Goal: Task Accomplishment & Management: Manage account settings

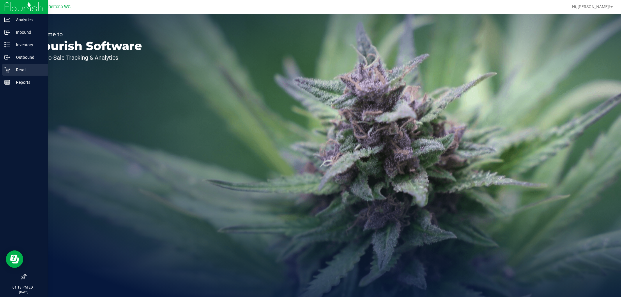
click at [8, 69] on icon at bounding box center [7, 70] width 6 height 6
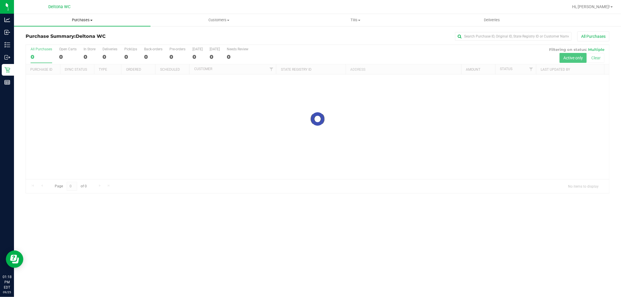
click at [79, 21] on span "Purchases" at bounding box center [82, 19] width 137 height 5
click at [63, 41] on li "Fulfillment" at bounding box center [82, 42] width 137 height 7
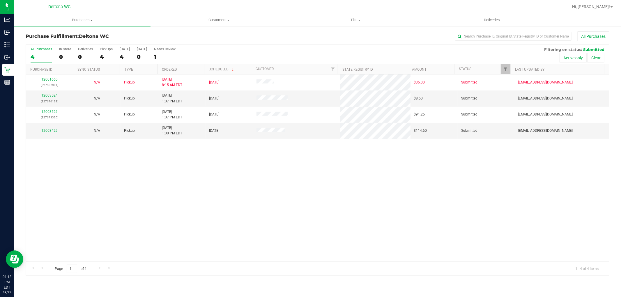
click at [186, 68] on th "Ordered" at bounding box center [180, 69] width 47 height 10
click at [46, 99] on link "12003429" at bounding box center [49, 98] width 16 height 4
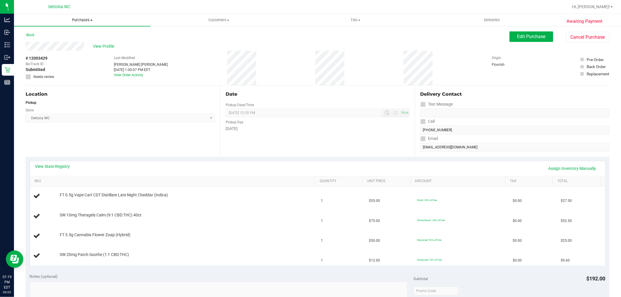
drag, startPoint x: 91, startPoint y: 19, endPoint x: 88, endPoint y: 22, distance: 4.1
click at [90, 19] on span "Purchases" at bounding box center [82, 19] width 137 height 5
click at [74, 46] on li "All purchases" at bounding box center [82, 49] width 137 height 7
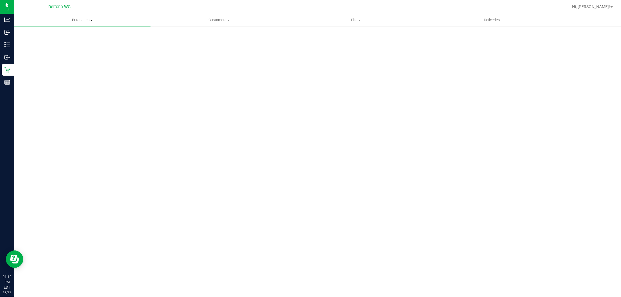
click at [86, 20] on span "Purchases" at bounding box center [82, 19] width 137 height 5
click at [77, 42] on li "Fulfillment" at bounding box center [82, 42] width 137 height 7
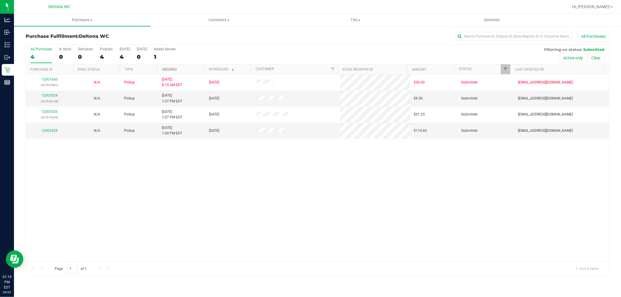
click at [174, 69] on link "Ordered" at bounding box center [169, 70] width 15 height 4
click at [48, 100] on div "12003429" at bounding box center [49, 99] width 40 height 6
click at [48, 99] on link "12003429" at bounding box center [49, 98] width 16 height 4
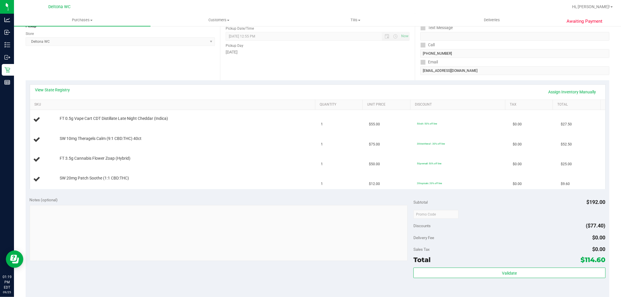
scroll to position [97, 0]
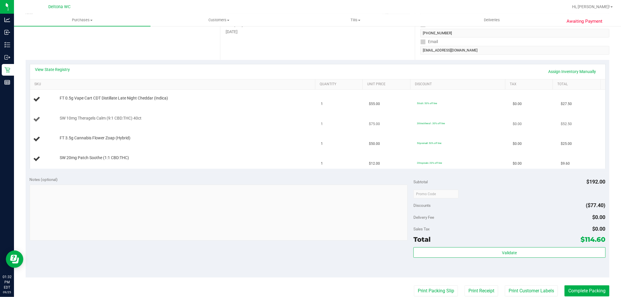
click at [241, 120] on div "SW 10mg Theragels Calm (9:1 CBD:THC) 40ct" at bounding box center [185, 119] width 256 height 6
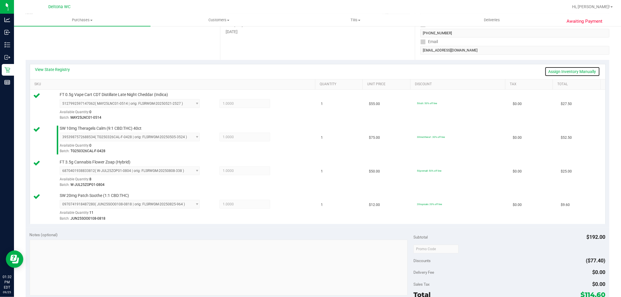
click at [565, 73] on link "Assign Inventory Manually" at bounding box center [572, 72] width 55 height 10
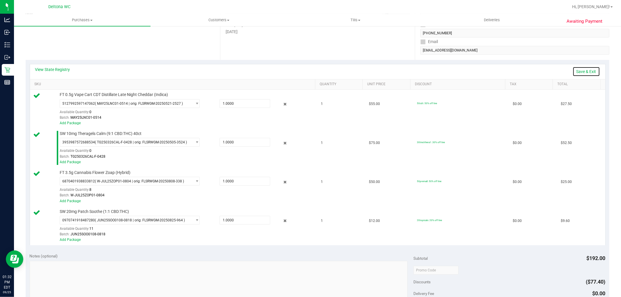
click at [588, 68] on link "Save & Exit" at bounding box center [586, 72] width 27 height 10
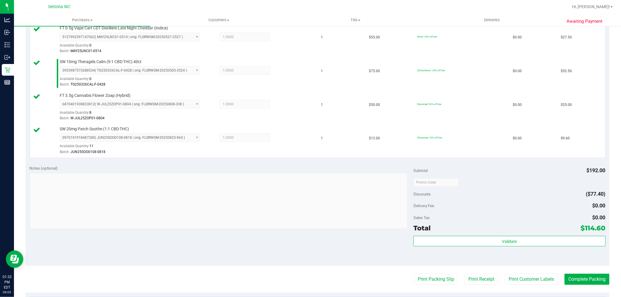
scroll to position [280, 0]
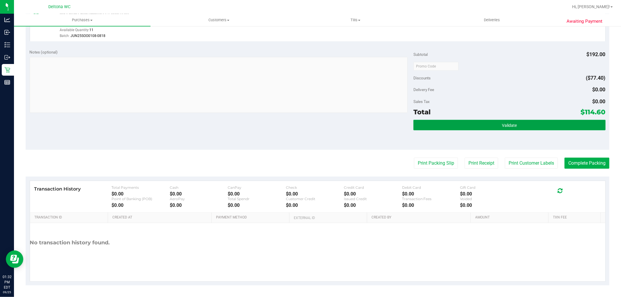
drag, startPoint x: 559, startPoint y: 124, endPoint x: 533, endPoint y: 134, distance: 27.6
click at [558, 125] on button "Validate" at bounding box center [509, 125] width 192 height 10
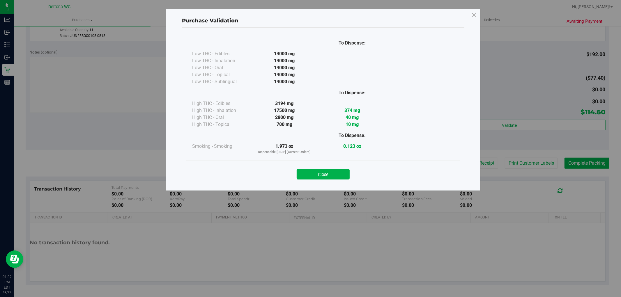
drag, startPoint x: 319, startPoint y: 169, endPoint x: 364, endPoint y: 164, distance: 45.8
click at [321, 169] on button "Close" at bounding box center [323, 174] width 53 height 10
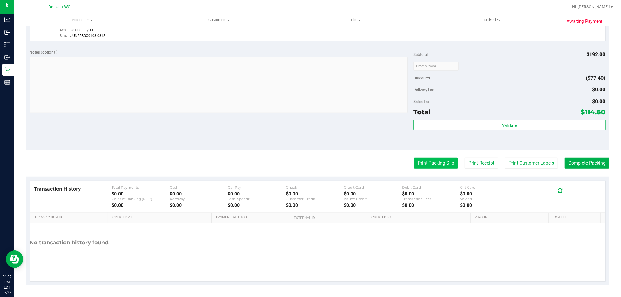
click at [429, 162] on button "Print Packing Slip" at bounding box center [436, 163] width 44 height 11
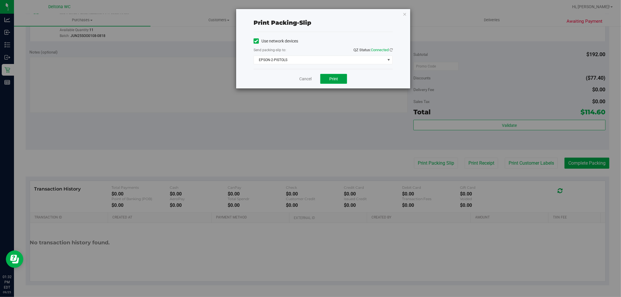
click at [335, 77] on span "Print" at bounding box center [333, 79] width 9 height 5
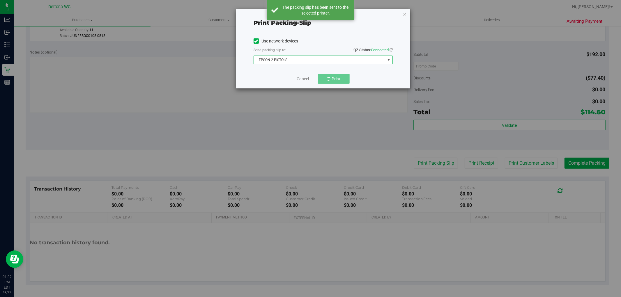
click at [324, 61] on span "EPSON-2-PISTOLS" at bounding box center [319, 60] width 131 height 8
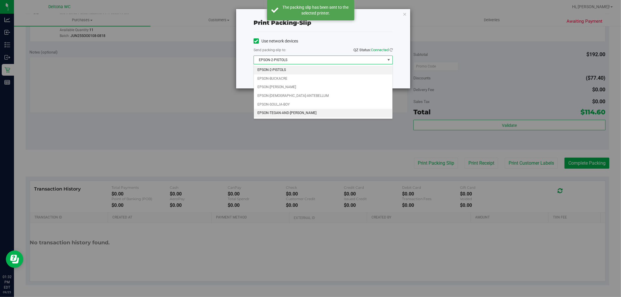
drag, startPoint x: 299, startPoint y: 114, endPoint x: 303, endPoint y: 112, distance: 4.4
click at [299, 114] on li "EPSON-TEGAN-AND-[PERSON_NAME]" at bounding box center [323, 113] width 139 height 9
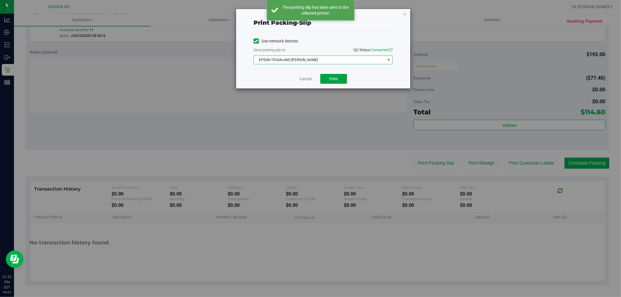
click at [339, 78] on button "Print" at bounding box center [333, 79] width 27 height 10
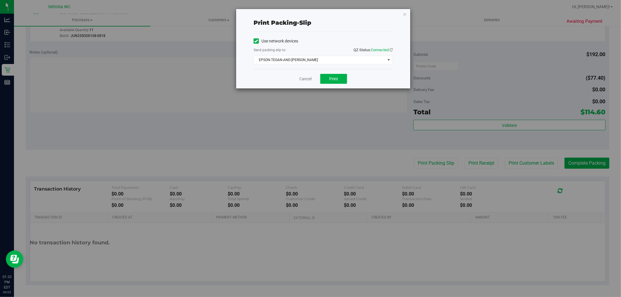
drag, startPoint x: 550, startPoint y: 124, endPoint x: 429, endPoint y: 117, distance: 121.0
click at [534, 124] on div "Print packing-slip Use network devices Send packing-slip to: QZ Status: Connect…" at bounding box center [312, 148] width 625 height 297
drag, startPoint x: 306, startPoint y: 79, endPoint x: 371, endPoint y: 82, distance: 65.0
click at [306, 80] on link "Cancel" at bounding box center [305, 79] width 12 height 6
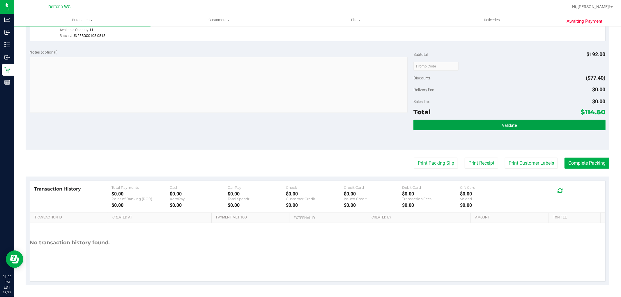
click at [533, 130] on div "Validate" at bounding box center [509, 125] width 192 height 11
click at [512, 123] on span "Validate" at bounding box center [509, 125] width 15 height 5
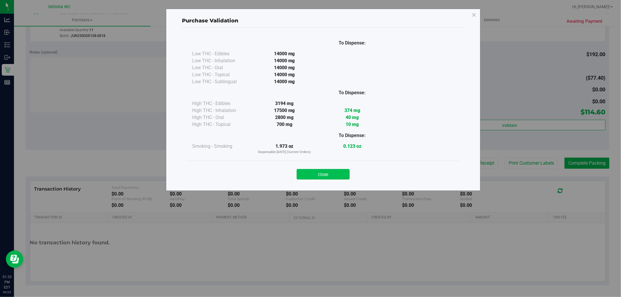
drag, startPoint x: 321, startPoint y: 177, endPoint x: 418, endPoint y: 160, distance: 97.7
click at [324, 175] on button "Close" at bounding box center [323, 174] width 53 height 10
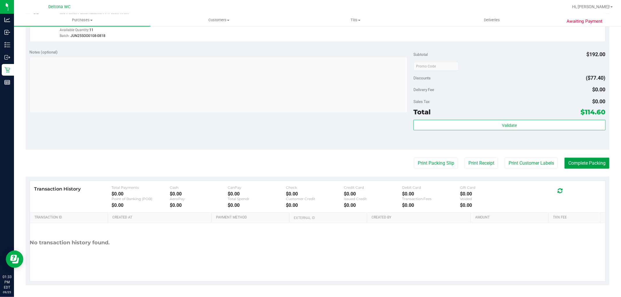
click at [573, 163] on button "Complete Packing" at bounding box center [587, 163] width 45 height 11
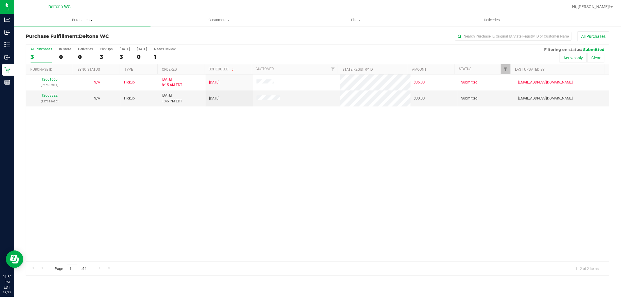
click at [86, 15] on uib-tab-heading "Purchases Summary of purchases Fulfillment All purchases" at bounding box center [82, 20] width 137 height 12
click at [76, 33] on li "Summary of purchases" at bounding box center [82, 35] width 137 height 7
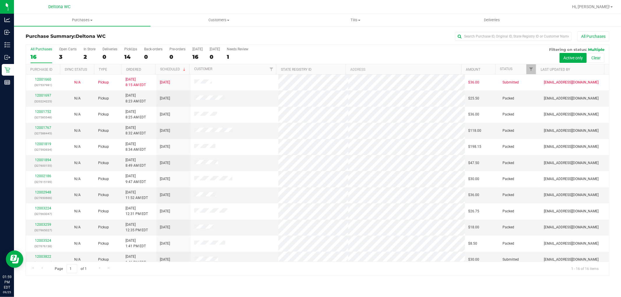
click at [89, 56] on div "2" at bounding box center [90, 57] width 12 height 7
click at [0, 0] on input "In Store 2" at bounding box center [0, 0] width 0 height 0
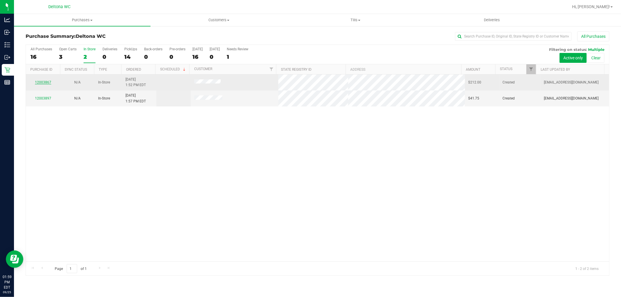
click at [48, 81] on link "12003867" at bounding box center [43, 82] width 16 height 4
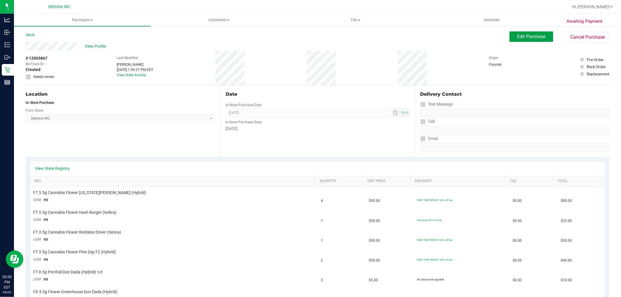
click at [522, 41] on button "Edit Purchase" at bounding box center [532, 36] width 44 height 10
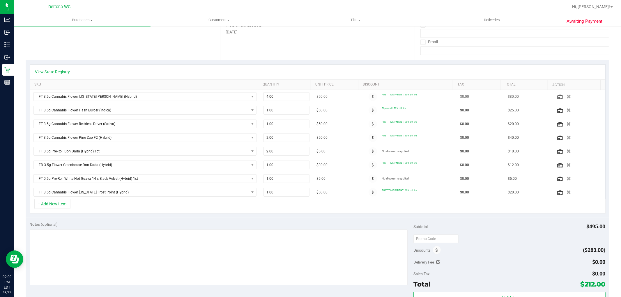
scroll to position [97, 0]
click at [372, 111] on icon at bounding box center [373, 109] width 2 height 3
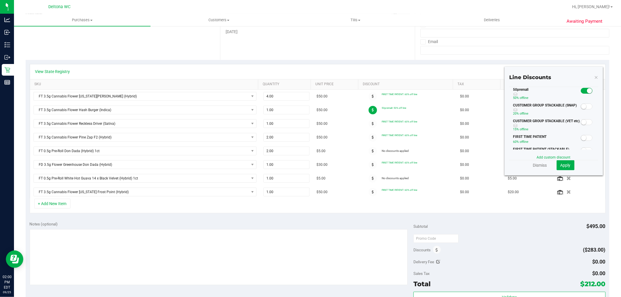
click at [445, 59] on div "Delivery Contact Text Message Call Email" at bounding box center [512, 24] width 194 height 71
click at [565, 165] on span "Apply" at bounding box center [565, 165] width 10 height 5
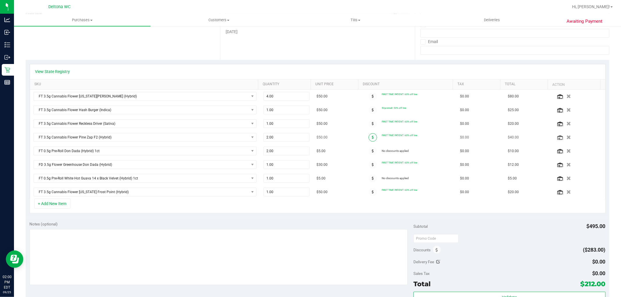
click at [369, 135] on span at bounding box center [373, 137] width 8 height 8
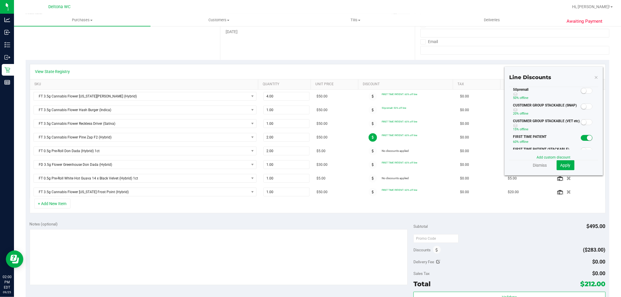
click at [581, 91] on small at bounding box center [583, 90] width 5 height 5
click at [565, 165] on span "Apply" at bounding box center [565, 165] width 10 height 5
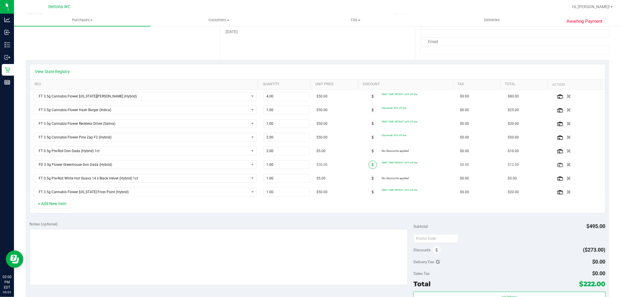
click at [372, 164] on icon at bounding box center [373, 164] width 2 height 3
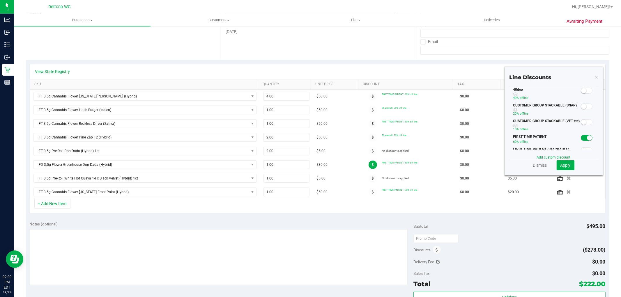
click at [581, 92] on small at bounding box center [583, 90] width 5 height 5
click at [560, 164] on span "Apply" at bounding box center [565, 165] width 10 height 5
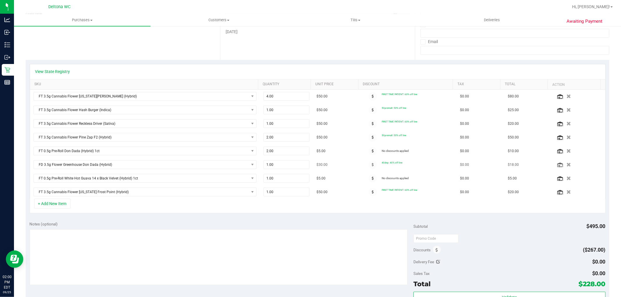
scroll to position [129, 0]
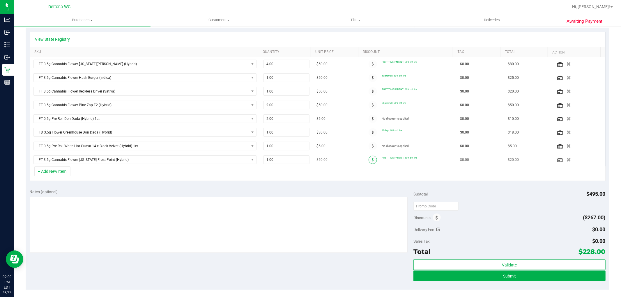
click at [370, 159] on span at bounding box center [373, 160] width 8 height 8
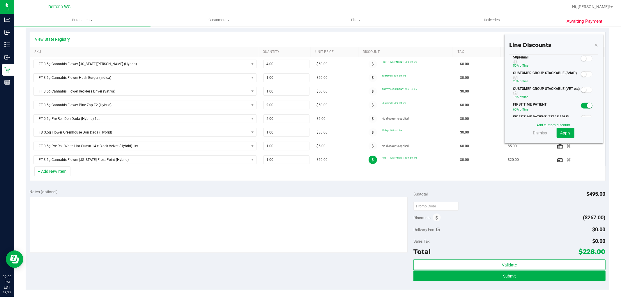
click at [583, 61] on div at bounding box center [587, 58] width 12 height 7
click at [582, 56] on span at bounding box center [587, 59] width 12 height 6
click at [560, 132] on span "Apply" at bounding box center [565, 133] width 10 height 5
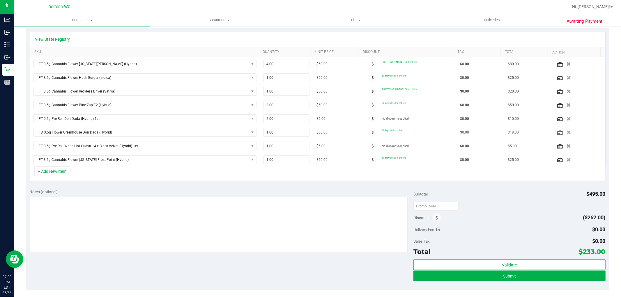
scroll to position [162, 0]
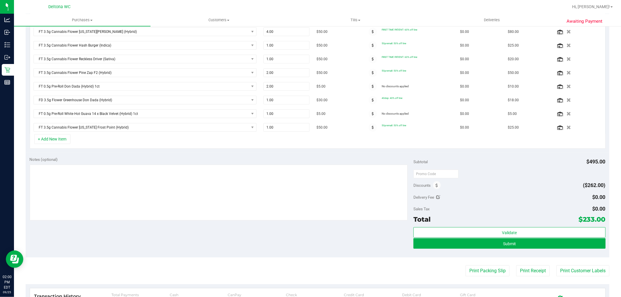
click at [405, 147] on div "+ Add New Item" at bounding box center [318, 141] width 576 height 15
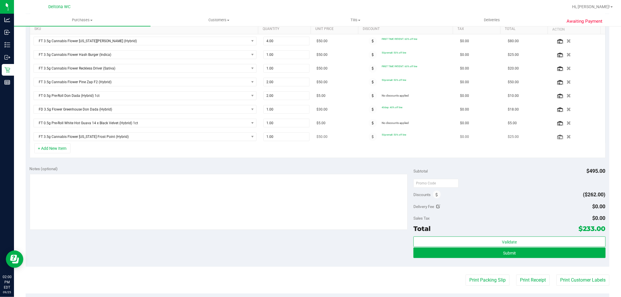
scroll to position [194, 0]
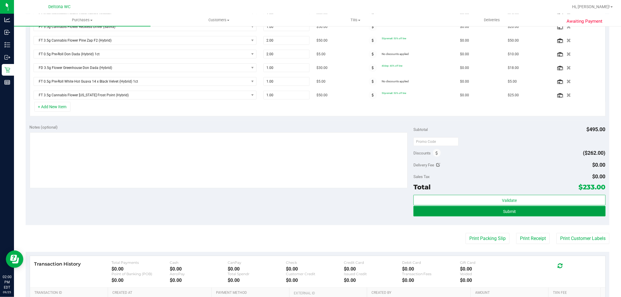
click at [513, 215] on button "Submit" at bounding box center [509, 211] width 192 height 10
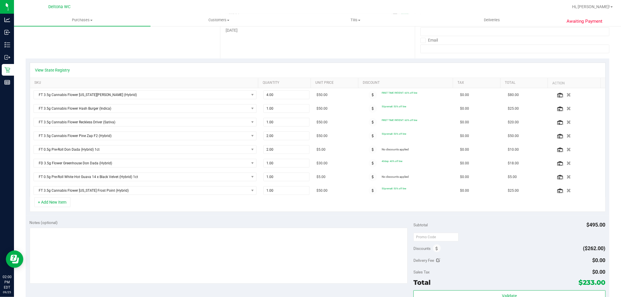
scroll to position [79, 0]
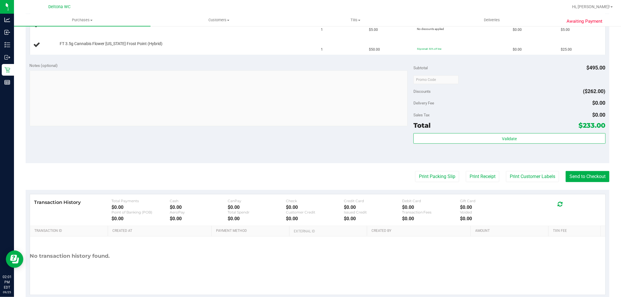
scroll to position [291, 0]
click at [434, 178] on button "Print Packing Slip" at bounding box center [437, 176] width 44 height 11
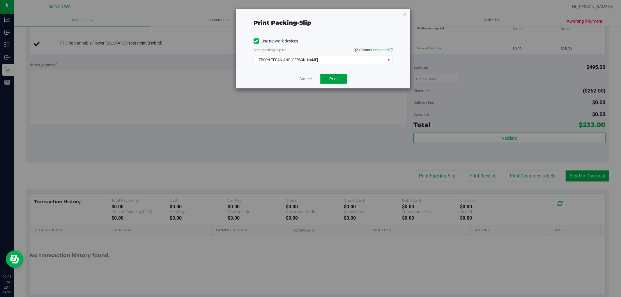
click at [339, 79] on button "Print" at bounding box center [333, 79] width 27 height 10
click at [305, 79] on link "Cancel" at bounding box center [305, 79] width 12 height 6
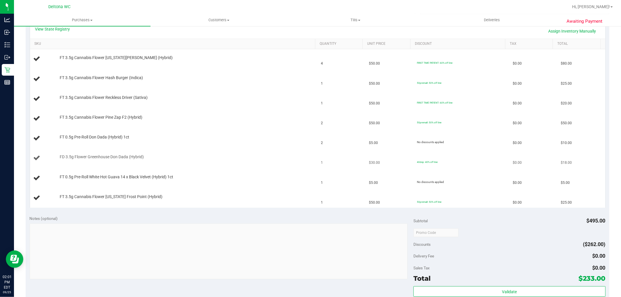
scroll to position [162, 0]
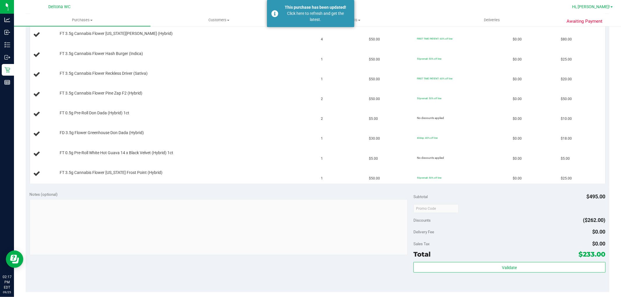
click at [589, 4] on span "Hi, [PERSON_NAME]!" at bounding box center [591, 6] width 38 height 5
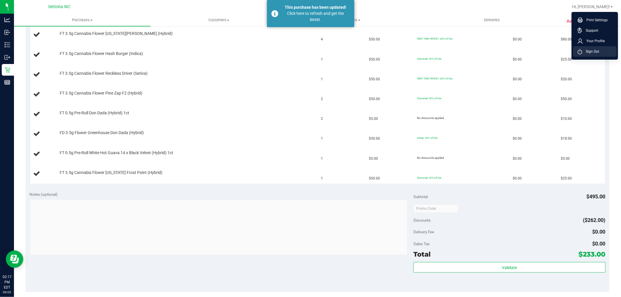
click at [587, 49] on span "Sign Out" at bounding box center [590, 52] width 17 height 6
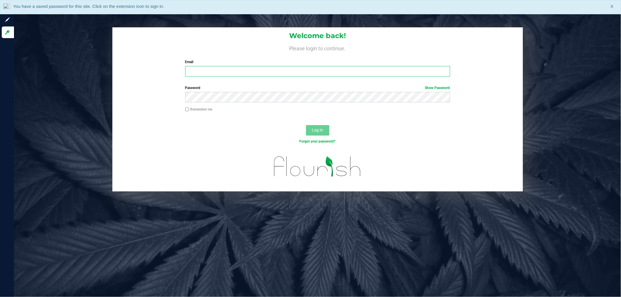
click at [222, 69] on input "Email" at bounding box center [317, 71] width 265 height 10
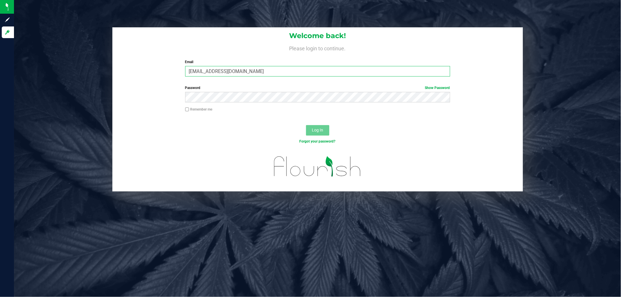
type input "[EMAIL_ADDRESS][DOMAIN_NAME]"
click at [306, 125] on button "Log In" at bounding box center [317, 130] width 23 height 10
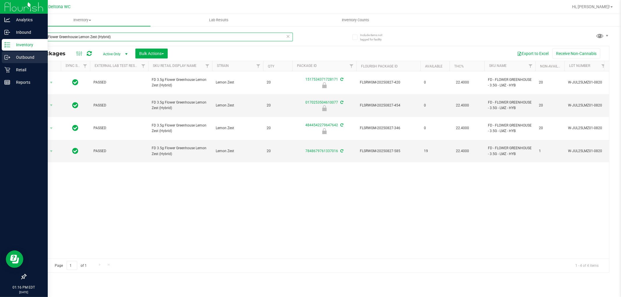
drag, startPoint x: 127, startPoint y: 38, endPoint x: 0, endPoint y: 55, distance: 128.0
click at [0, 54] on div "Analytics Inbound Inventory Outbound Retail Reports 01:16 PM EDT [DATE] 09/25 D…" at bounding box center [310, 148] width 621 height 297
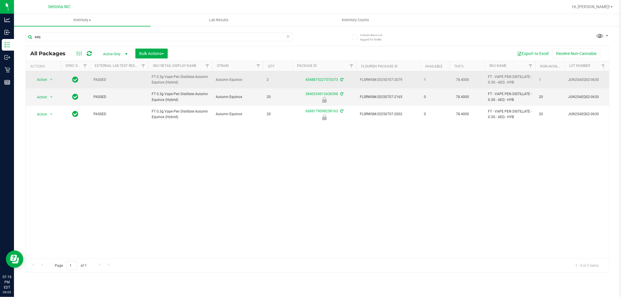
click at [341, 80] on icon at bounding box center [341, 79] width 3 height 3
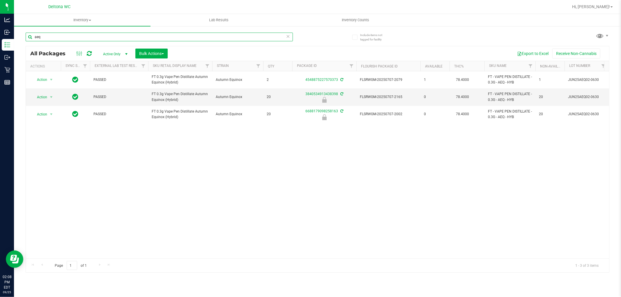
click at [130, 39] on input "aeq" at bounding box center [159, 37] width 267 height 9
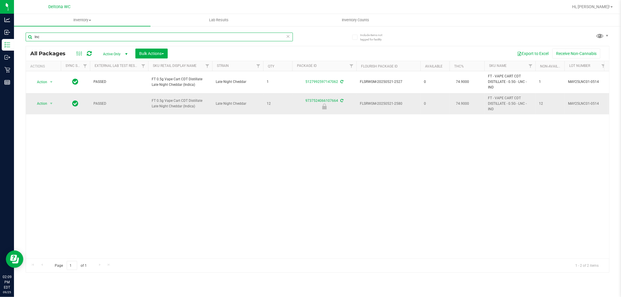
type input "lnc"
click at [51, 107] on span "select" at bounding box center [51, 104] width 7 height 8
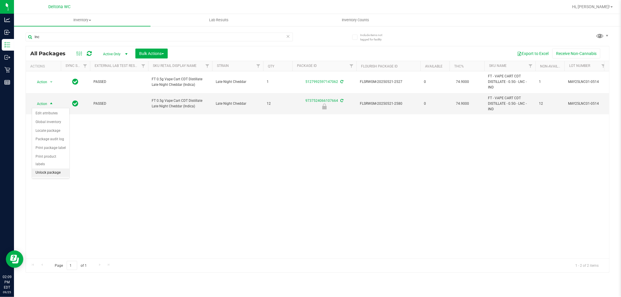
click at [54, 170] on li "Unlock package" at bounding box center [50, 173] width 37 height 9
